Goal: Task Accomplishment & Management: Manage account settings

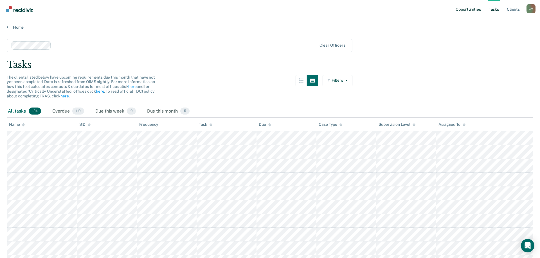
click at [472, 10] on link "Opportunities" at bounding box center [468, 9] width 27 height 18
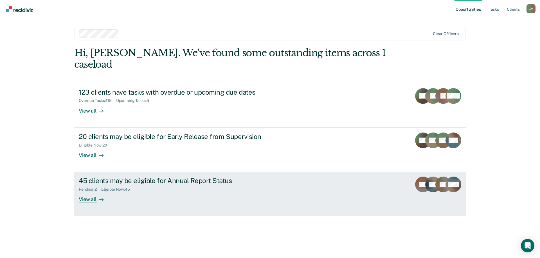
click at [165, 177] on div "45 clients may be eligible for Annual Report Status" at bounding box center [177, 181] width 197 height 8
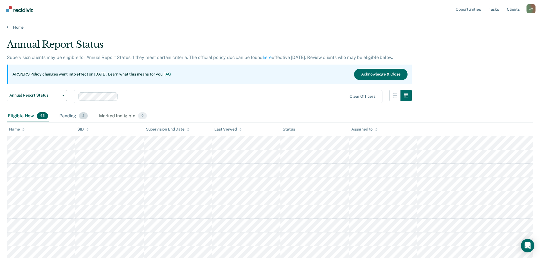
click at [79, 115] on span "2" at bounding box center [83, 116] width 9 height 7
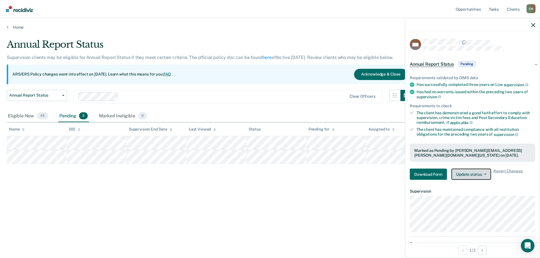
click at [485, 173] on button "Update status" at bounding box center [471, 174] width 40 height 11
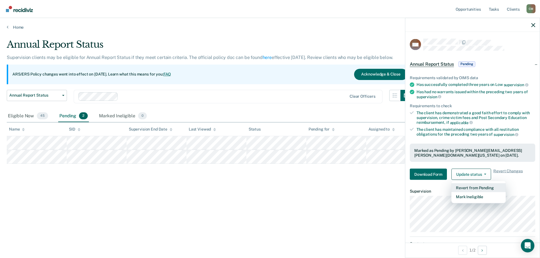
click at [489, 187] on button "Revert from Pending" at bounding box center [478, 188] width 54 height 9
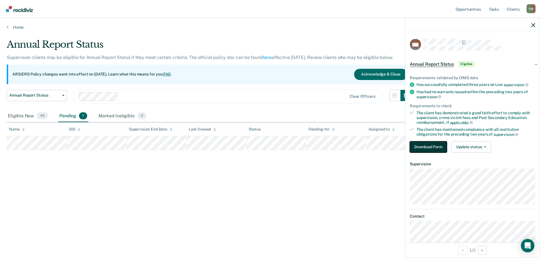
click at [429, 146] on button "Download Form" at bounding box center [428, 146] width 37 height 11
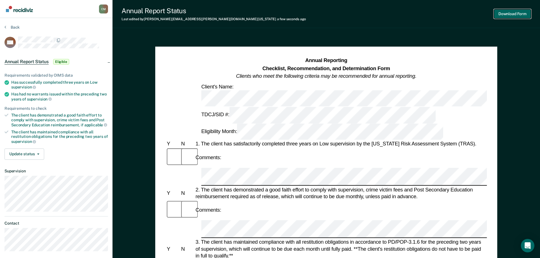
click at [510, 14] on button "Download Form" at bounding box center [512, 13] width 37 height 9
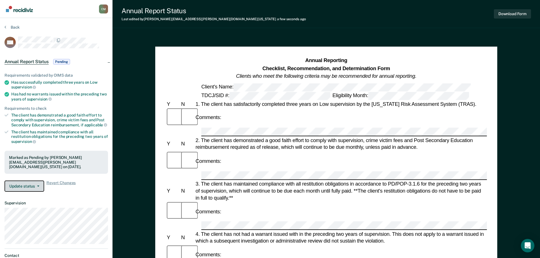
click at [34, 186] on button "Update status" at bounding box center [25, 186] width 40 height 11
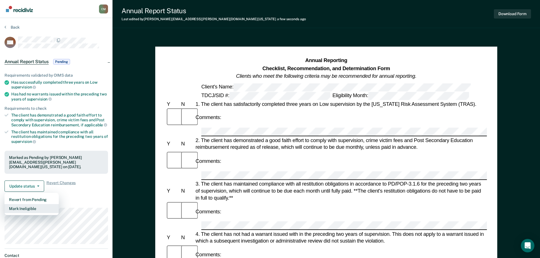
click at [35, 207] on button "Mark Ineligible" at bounding box center [32, 208] width 54 height 9
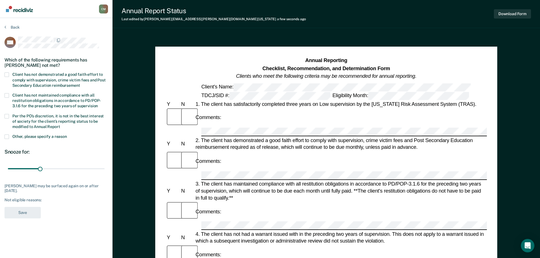
click at [7, 73] on span at bounding box center [7, 75] width 5 height 5
click at [80, 84] on input "Client has not demonstrated a good faith effort to comply with supervision, cri…" at bounding box center [80, 84] width 0 height 0
click at [30, 212] on button "Save" at bounding box center [23, 213] width 36 height 12
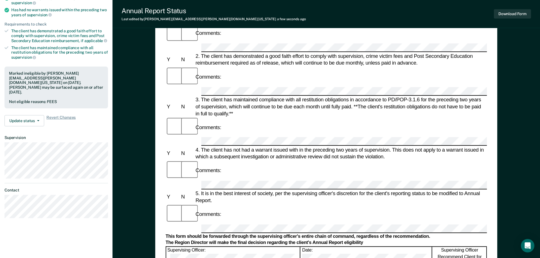
scroll to position [115, 0]
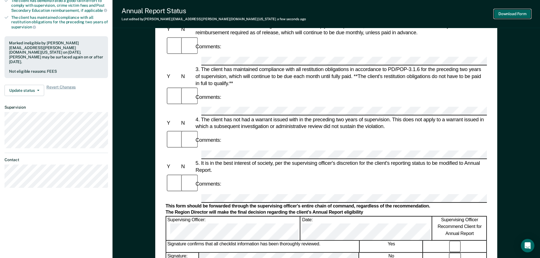
click at [516, 14] on button "Download Form" at bounding box center [512, 13] width 37 height 9
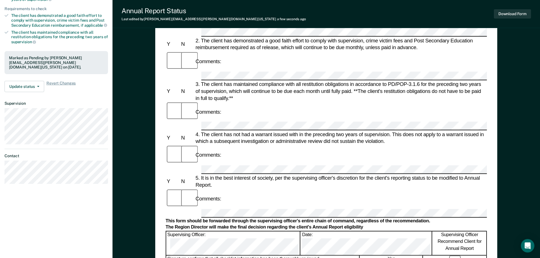
scroll to position [0, 0]
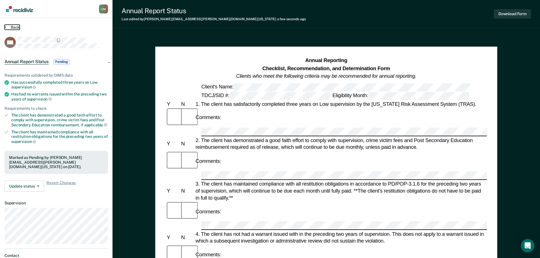
click at [5, 26] on icon at bounding box center [6, 27] width 2 height 5
